Goal: Task Accomplishment & Management: Complete application form

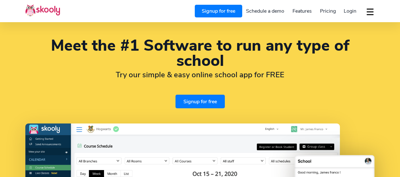
select select "en"
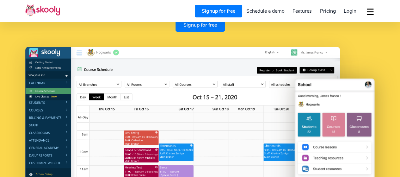
select select "91"
select select "[GEOGRAPHIC_DATA]"
select select "[GEOGRAPHIC_DATA]/[GEOGRAPHIC_DATA]"
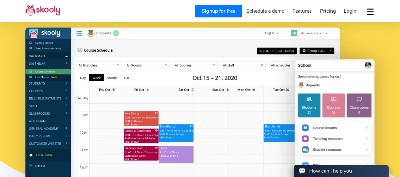
scroll to position [96, 0]
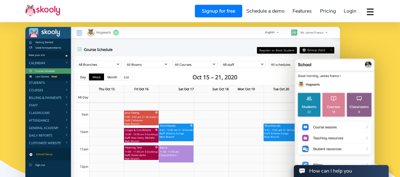
click at [217, 12] on link "Signup for free" at bounding box center [218, 11] width 47 height 13
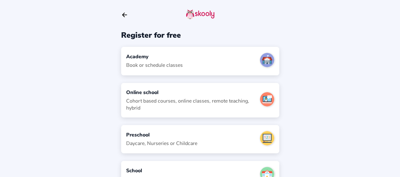
click at [191, 60] on div "Academy Book or schedule classes" at bounding box center [200, 61] width 158 height 28
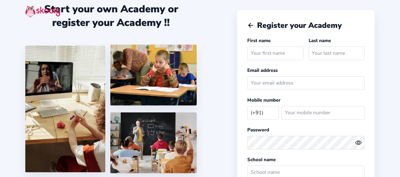
select select "IN"
click at [263, 54] on input "text" at bounding box center [275, 54] width 56 height 14
type input "Priya"
click at [320, 55] on input "text" at bounding box center [337, 54] width 56 height 14
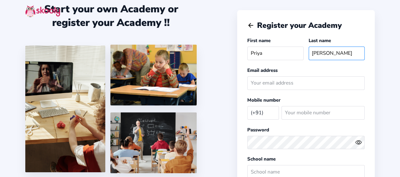
type input "Singh"
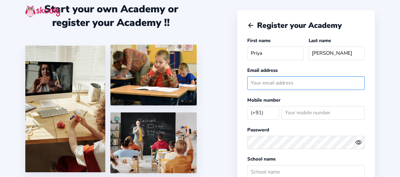
click at [283, 83] on input "email" at bounding box center [305, 83] width 117 height 14
type input "priyaspaces@gmail.com"
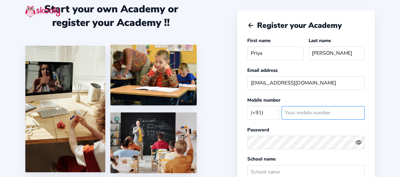
click at [297, 110] on input "number" at bounding box center [323, 113] width 83 height 14
click at [296, 113] on input "number" at bounding box center [323, 113] width 83 height 14
type input "9619105188"
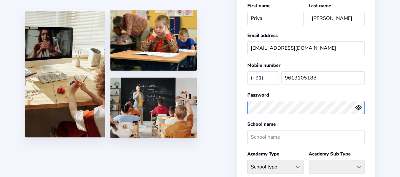
scroll to position [36, 0]
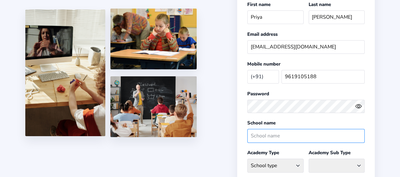
click at [262, 130] on input "text" at bounding box center [305, 136] width 117 height 14
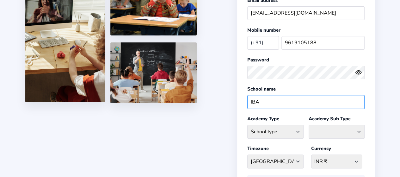
scroll to position [73, 0]
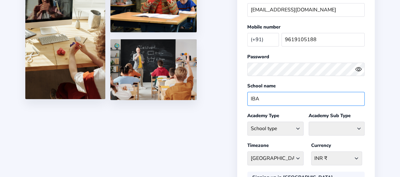
type input "IBA"
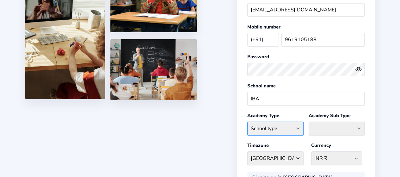
click at [298, 127] on select "School type Academic Afterschool Arts Dance Homeschool Language Martial Arts Mu…" at bounding box center [275, 128] width 56 height 14
select select "GA"
click at [247, 121] on select "School type Academic Afterschool Arts Dance Homeschool Language Martial Arts Mu…" at bounding box center [275, 128] width 56 height 14
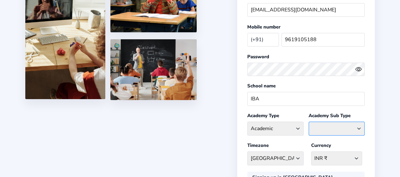
click at [354, 125] on select "Coaching Classes Enrichment Centre General Academy Kumaon Centre Math Centre Ro…" at bounding box center [337, 128] width 56 height 14
select select "TC"
click at [309, 121] on select "Coaching Classes Enrichment Centre General Academy Kumaon Centre Math Centre Ro…" at bounding box center [337, 128] width 56 height 14
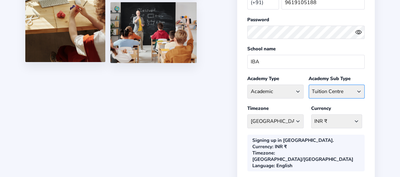
scroll to position [112, 0]
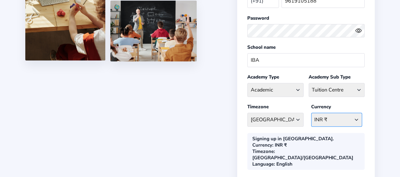
click at [356, 113] on select "INR ₹ Afghanistan AFN - ؋. Albania ALL - L Algeria DZD - دج AmericanSamoa USD -…" at bounding box center [336, 120] width 51 height 14
click at [203, 157] on div "Start your own Academy or register your Academy !! Register your Academy First …" at bounding box center [200, 71] width 400 height 367
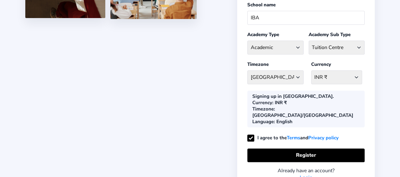
scroll to position [167, 0]
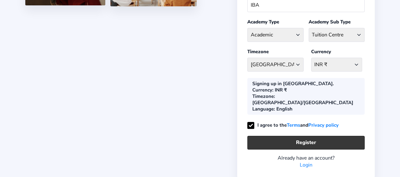
click at [306, 136] on button "Register" at bounding box center [305, 143] width 117 height 14
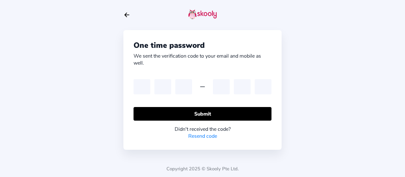
type input "6"
type input "4"
type input "5"
type input "8"
type input "1"
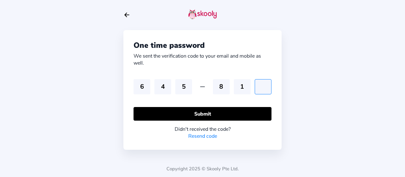
type input "9"
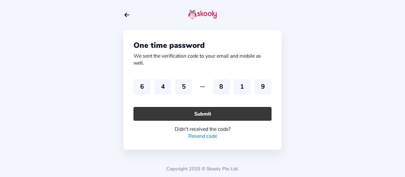
click at [220, 113] on button "Submit" at bounding box center [203, 114] width 138 height 14
